Goal: Task Accomplishment & Management: Manage account settings

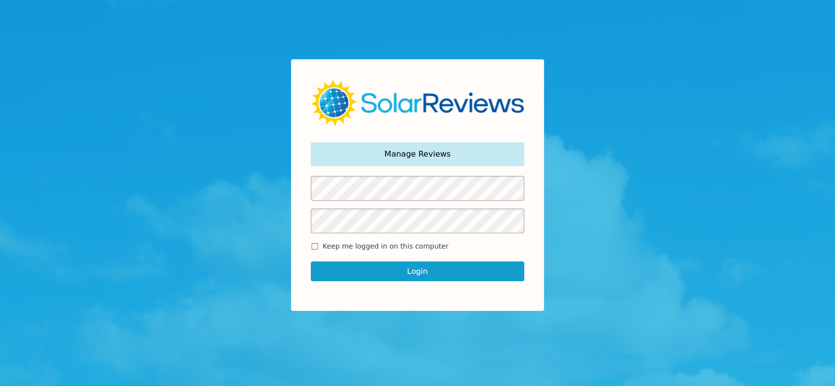
click at [314, 246] on input "Keep me logged in on this computer" at bounding box center [315, 246] width 8 height 6
checkbox input "true"
click at [376, 269] on button "Login" at bounding box center [417, 271] width 213 height 20
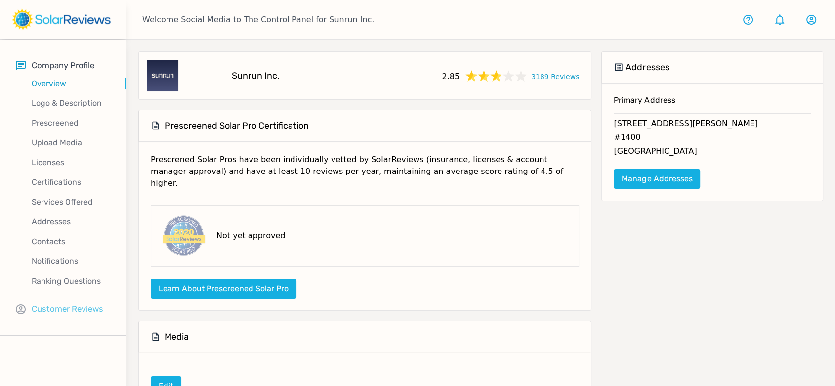
click at [76, 314] on p "Customer Reviews" at bounding box center [68, 309] width 72 height 12
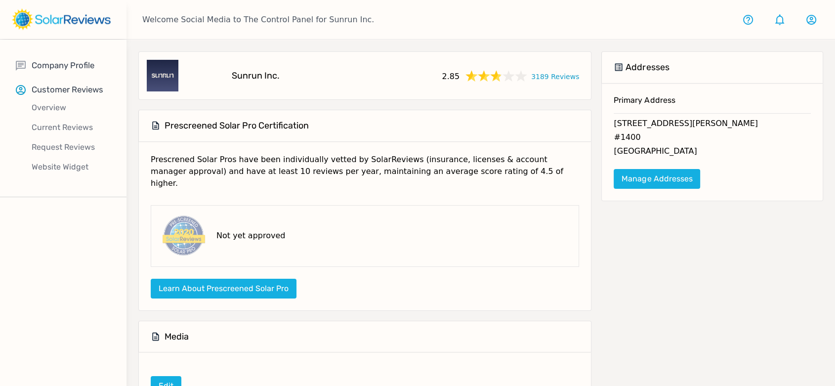
click at [67, 119] on div "Current Reviews" at bounding box center [71, 128] width 111 height 20
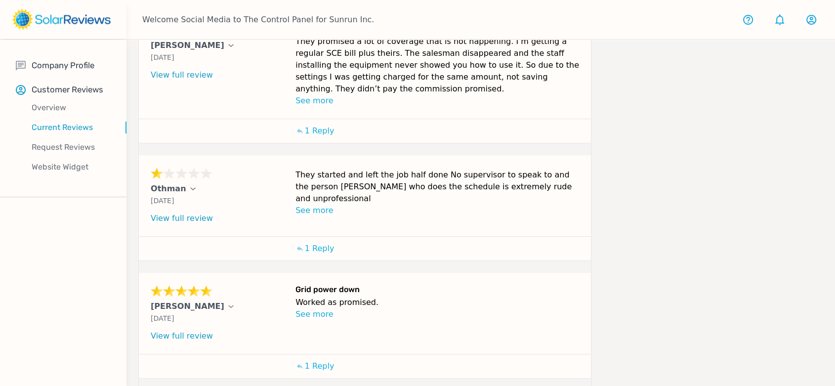
scroll to position [458, 0]
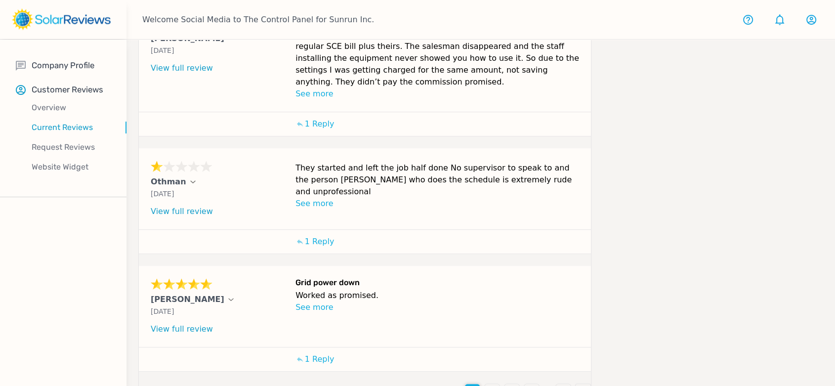
drag, startPoint x: 493, startPoint y: 367, endPoint x: 488, endPoint y: 373, distance: 8.8
click at [493, 385] on p "2" at bounding box center [492, 391] width 5 height 12
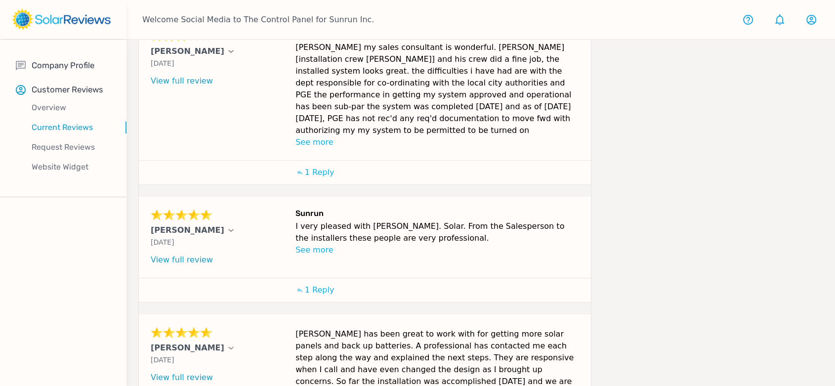
scroll to position [478, 0]
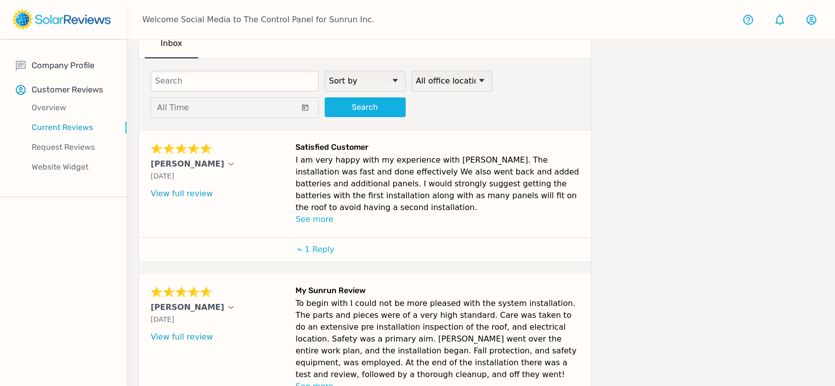
scroll to position [238, 0]
